Goal: Transaction & Acquisition: Download file/media

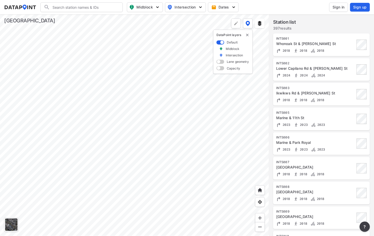
click at [341, 8] on span "Sign in" at bounding box center [338, 7] width 12 height 5
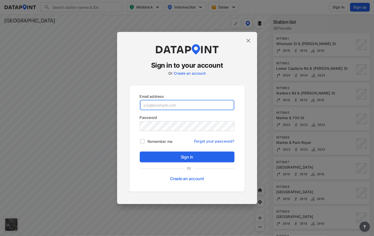
type input "[EMAIL_ADDRESS][DOMAIN_NAME]"
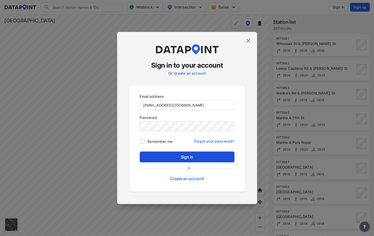
click at [189, 157] on span "Sign in" at bounding box center [187, 157] width 86 height 6
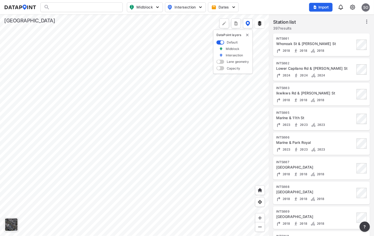
click at [192, 82] on div at bounding box center [134, 124] width 269 height 221
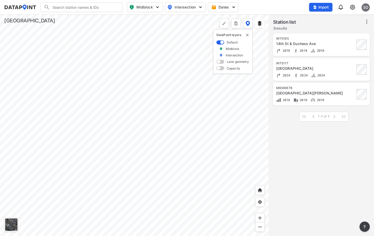
click at [130, 121] on div at bounding box center [134, 124] width 269 height 221
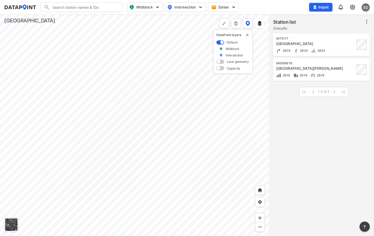
click at [121, 127] on div at bounding box center [134, 124] width 269 height 221
click at [134, 98] on div at bounding box center [134, 124] width 269 height 221
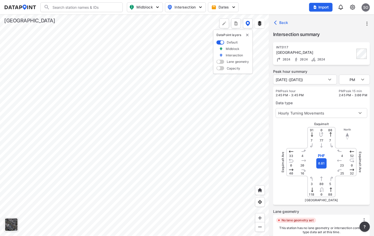
scroll to position [77, 0]
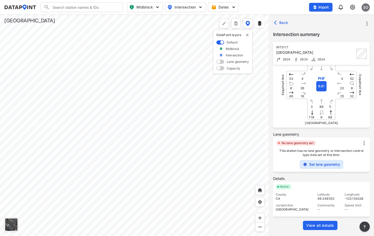
click at [325, 225] on span "View all details" at bounding box center [320, 225] width 28 height 5
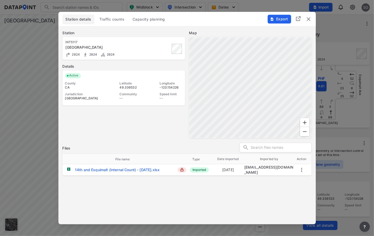
click at [115, 21] on span "Traffic counts" at bounding box center [111, 19] width 25 height 5
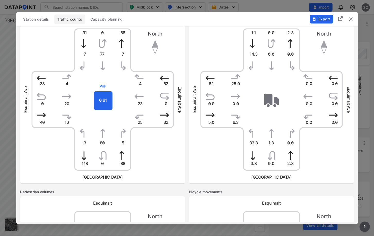
scroll to position [0, 0]
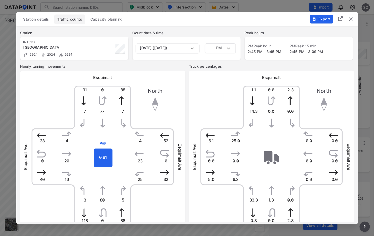
click at [321, 19] on span "Export" at bounding box center [320, 18] width 17 height 5
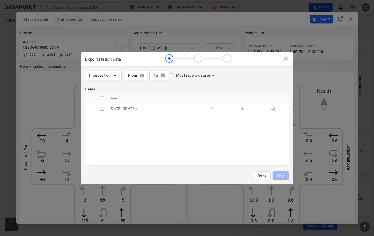
click at [102, 109] on input "decorative checkbox" at bounding box center [102, 109] width 10 height 10
checkbox input "true"
click at [279, 174] on span "Next" at bounding box center [280, 175] width 10 height 5
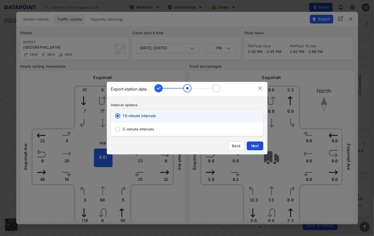
click at [256, 145] on span "Next" at bounding box center [255, 145] width 10 height 5
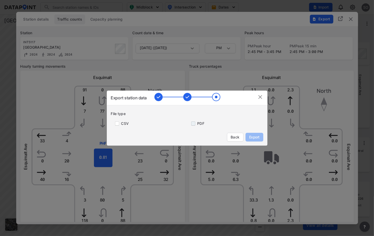
click at [193, 125] on input "primary checkbox" at bounding box center [192, 123] width 10 height 4
checkbox input "true"
click at [255, 137] on span "Export" at bounding box center [254, 136] width 12 height 5
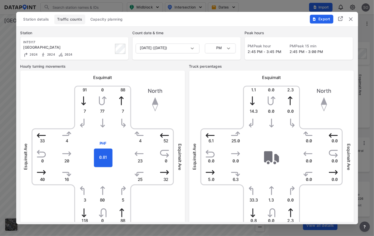
click at [351, 20] on img "delete" at bounding box center [350, 19] width 6 height 6
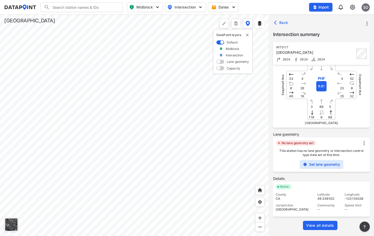
click at [246, 34] on img "delete" at bounding box center [247, 35] width 4 height 4
click at [90, 126] on div at bounding box center [134, 124] width 269 height 221
click at [182, 195] on div at bounding box center [134, 124] width 269 height 221
click at [186, 159] on div at bounding box center [134, 124] width 269 height 221
click at [235, 108] on div at bounding box center [134, 124] width 269 height 221
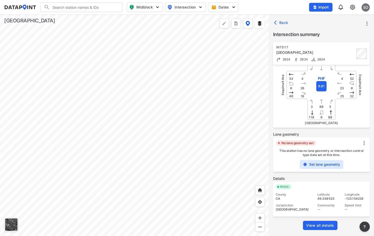
click at [180, 102] on div at bounding box center [134, 124] width 269 height 221
click at [178, 102] on div at bounding box center [134, 124] width 269 height 221
click at [173, 108] on div at bounding box center [134, 124] width 269 height 221
click at [171, 123] on div at bounding box center [134, 124] width 269 height 221
